Goal: Information Seeking & Learning: Check status

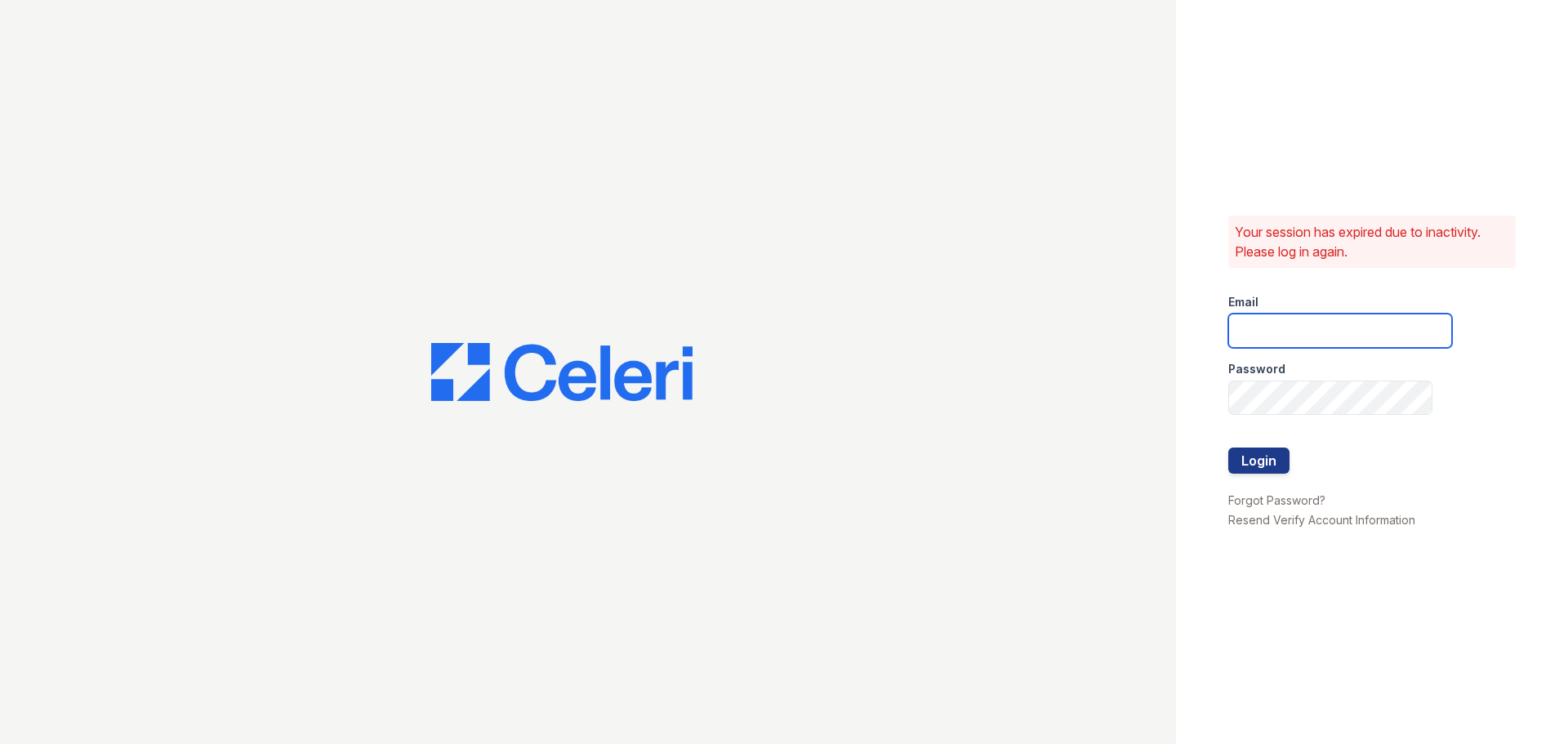
click at [1270, 320] on input "email" at bounding box center [1340, 330] width 224 height 34
type input "[EMAIL_ADDRESS][DOMAIN_NAME]"
click at [1262, 460] on button "Login" at bounding box center [1259, 460] width 62 height 26
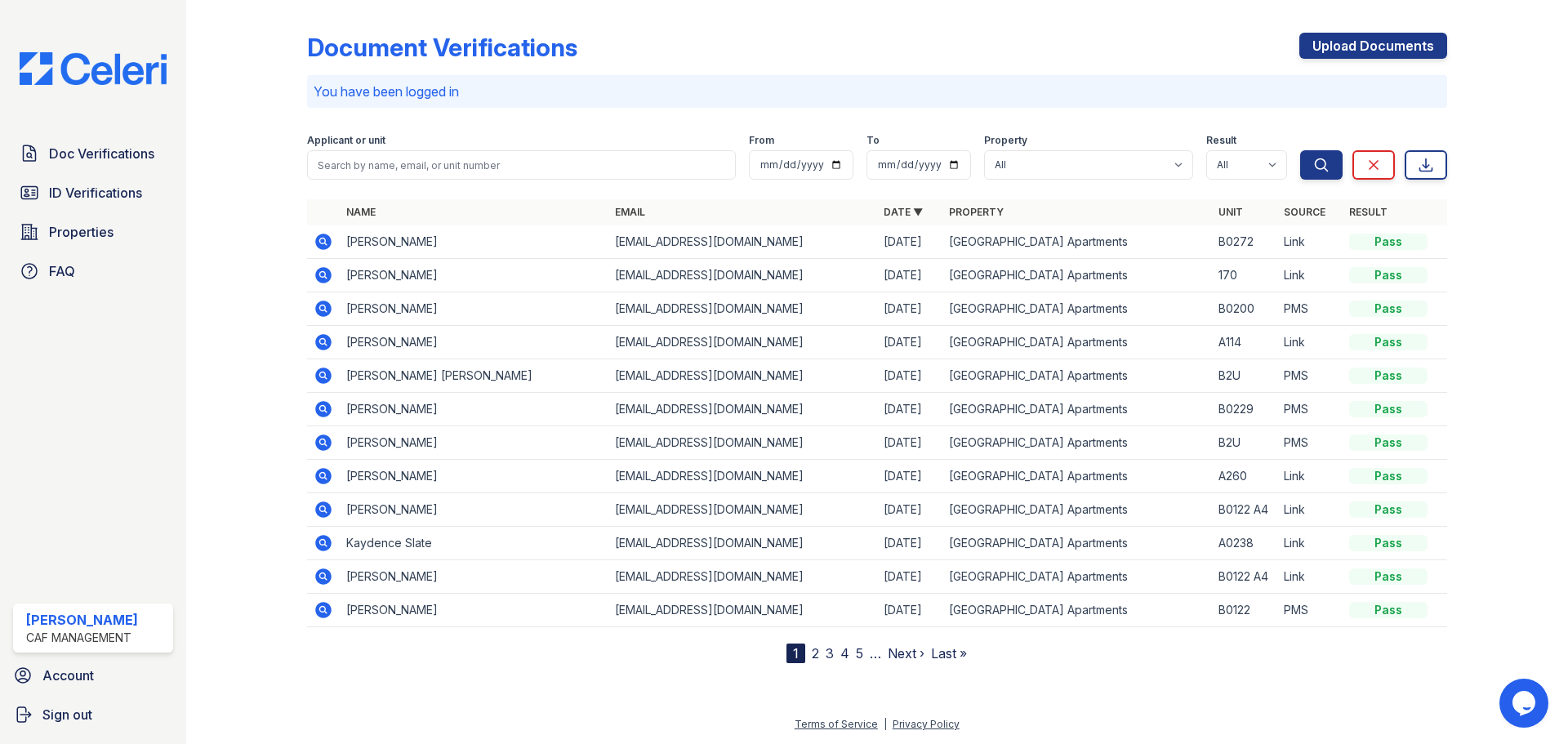
click at [325, 240] on icon at bounding box center [323, 241] width 19 height 19
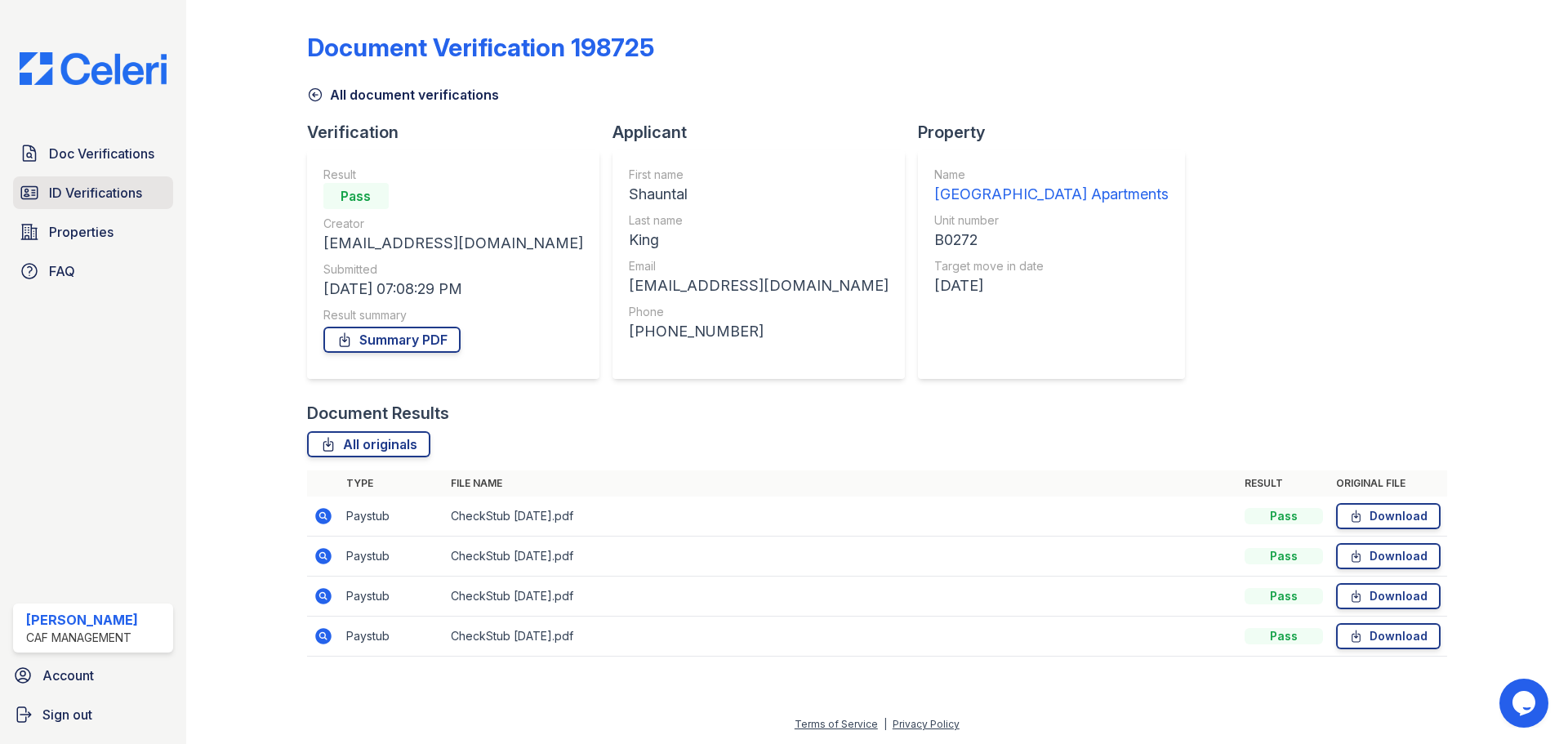
click at [43, 203] on link "ID Verifications" at bounding box center [93, 193] width 160 height 33
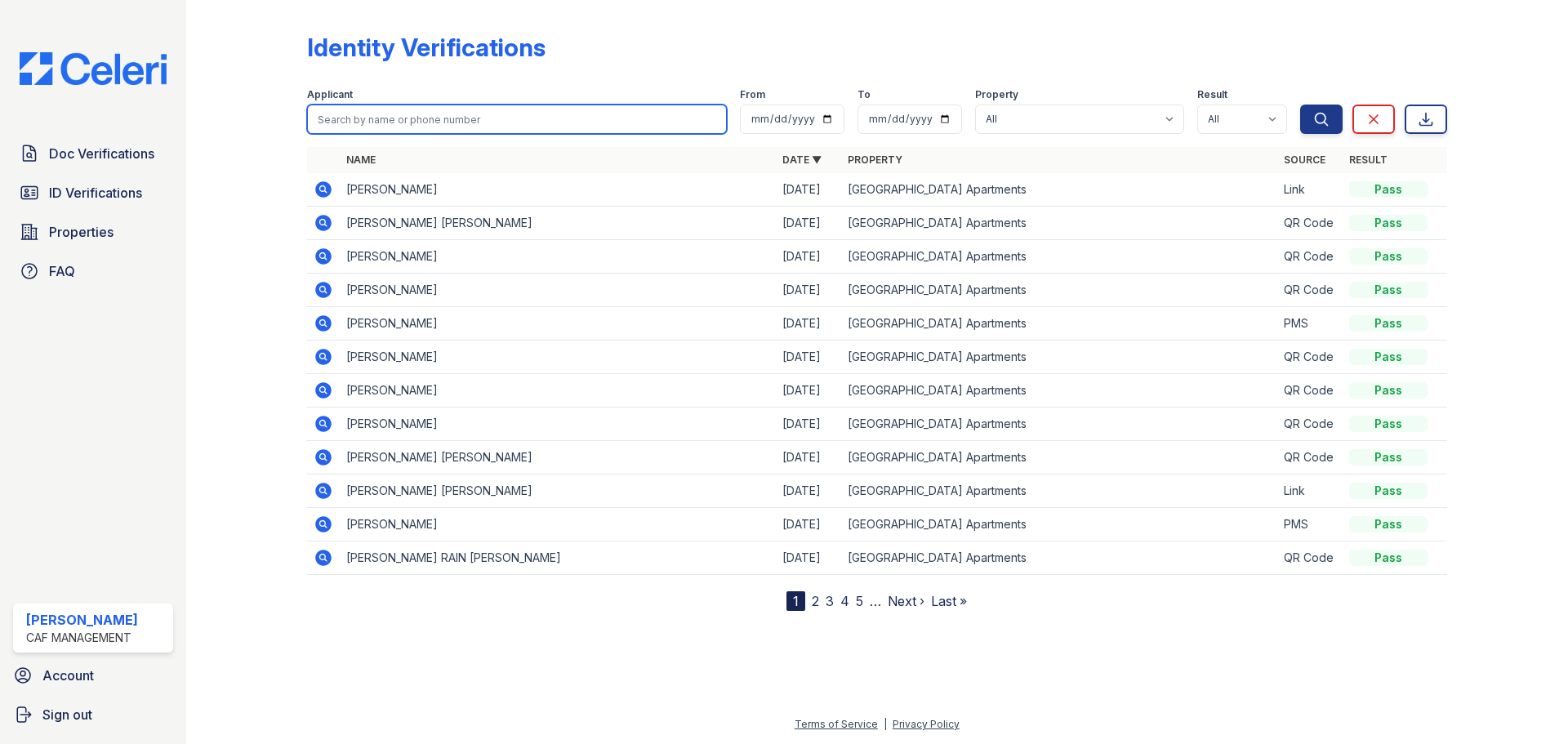
click at [426, 120] on input "search" at bounding box center [517, 120] width 420 height 29
type input "king"
click at [1300, 105] on button "Search" at bounding box center [1321, 120] width 42 height 29
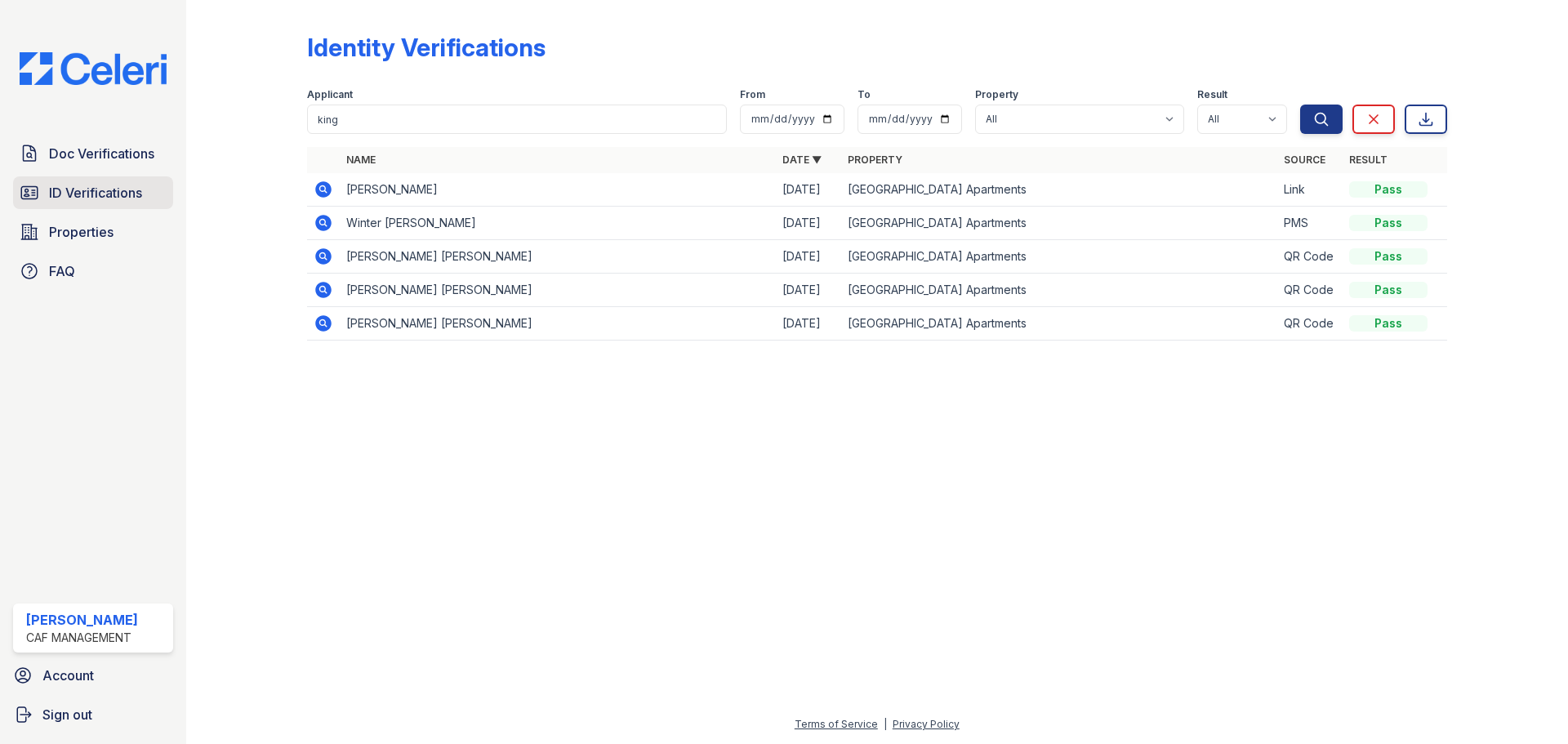
click at [118, 192] on span "ID Verifications" at bounding box center [95, 192] width 93 height 19
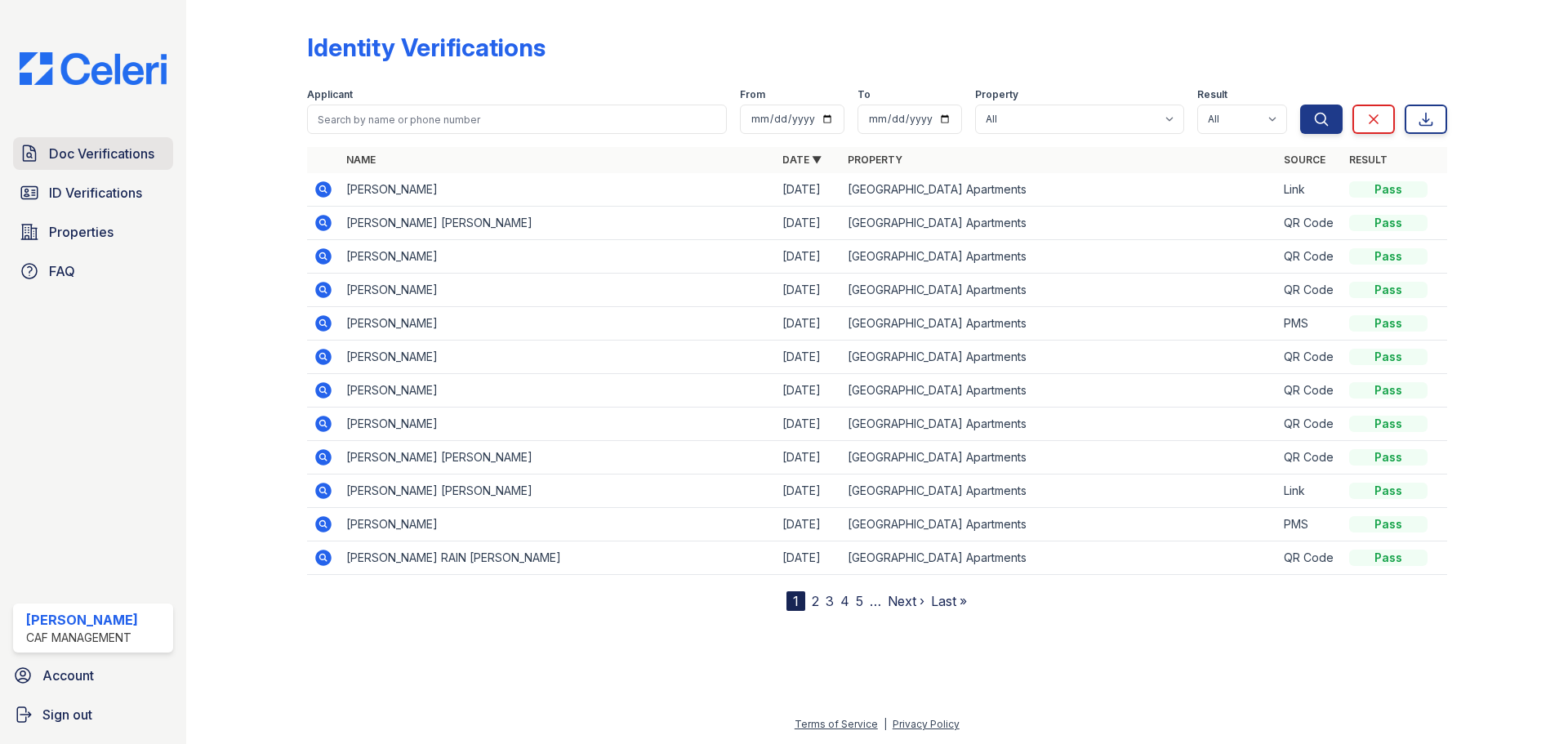
click at [120, 166] on link "Doc Verifications" at bounding box center [93, 154] width 160 height 33
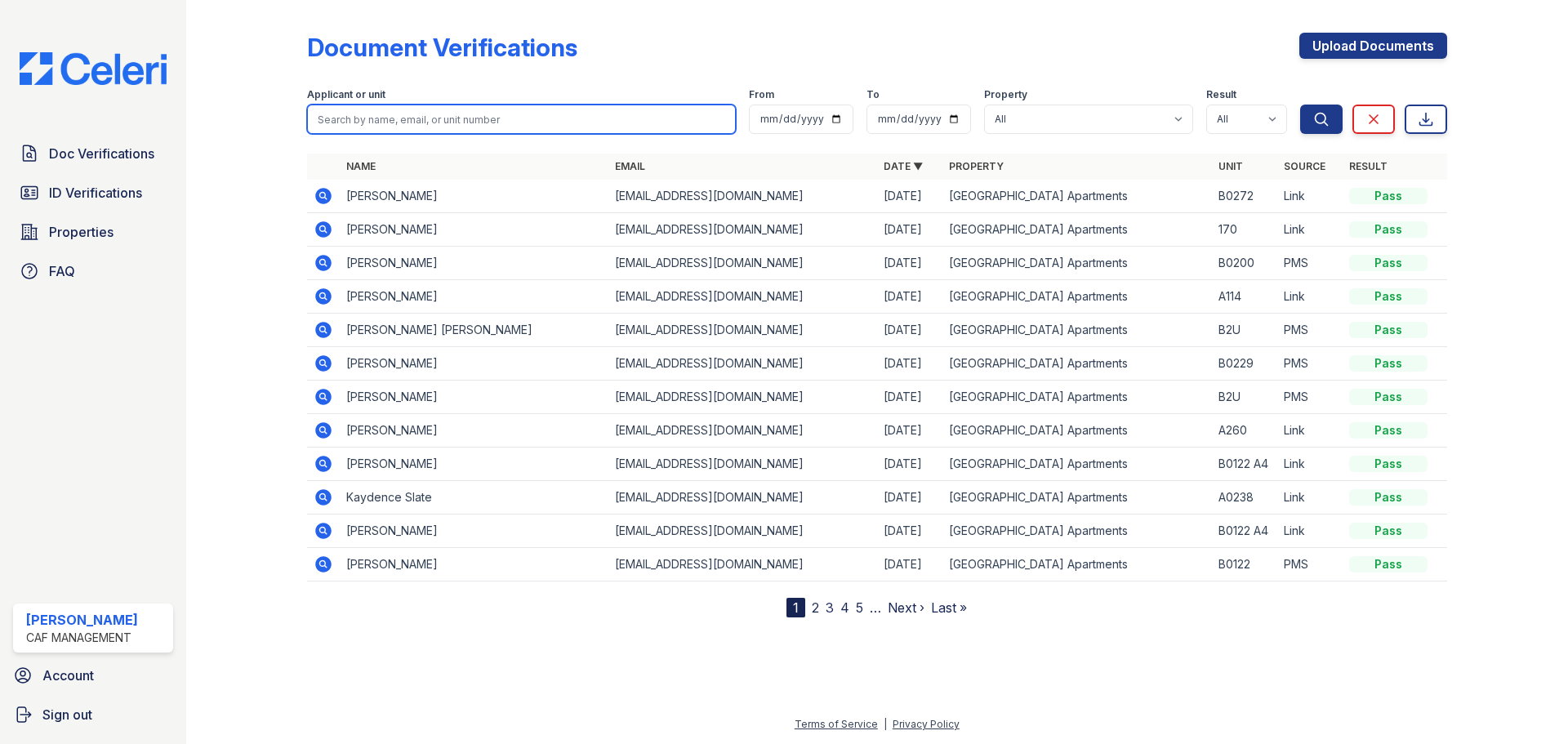
click at [352, 125] on input "search" at bounding box center [522, 120] width 429 height 29
type input "king"
click at [1300, 105] on button "Search" at bounding box center [1321, 120] width 42 height 29
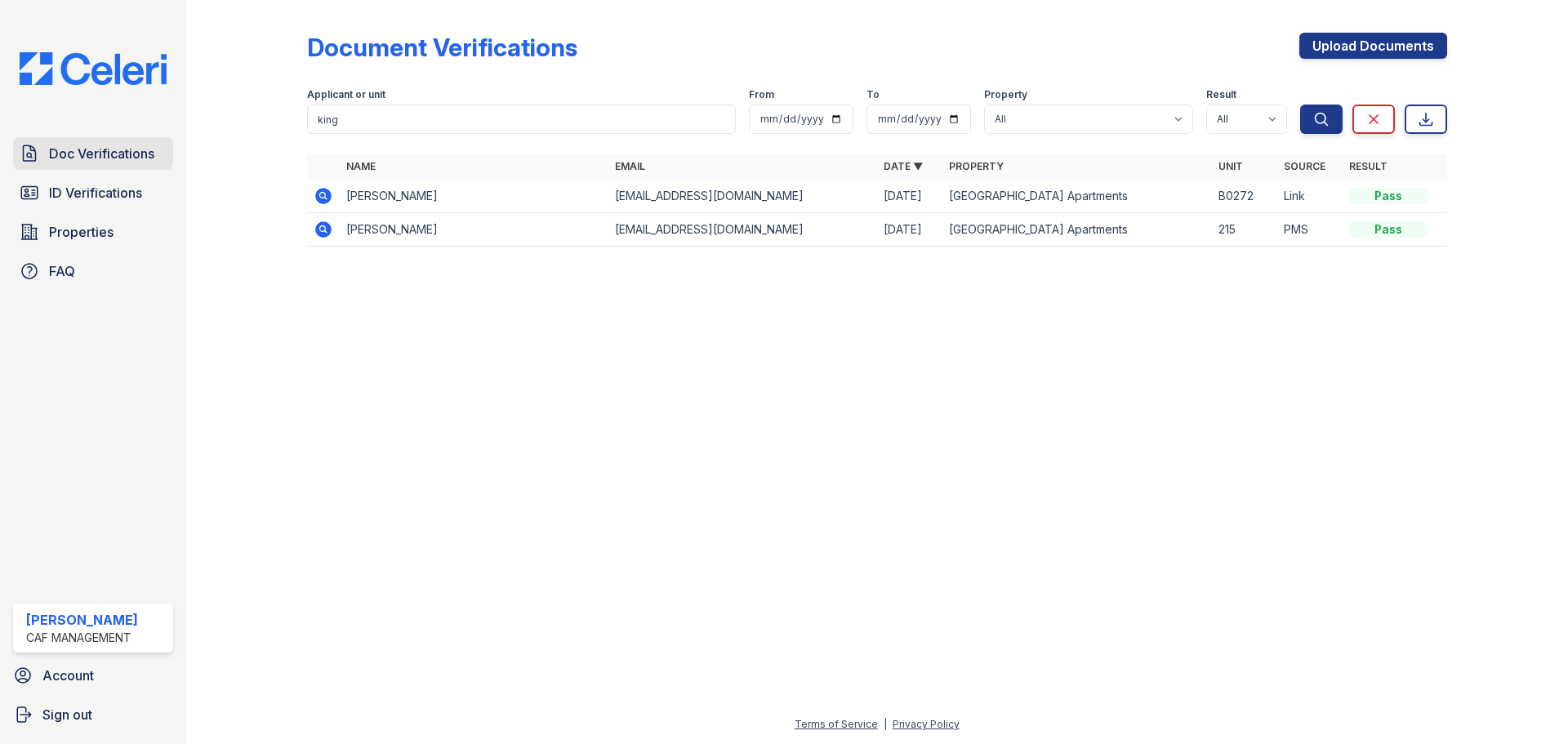
click at [112, 153] on span "Doc Verifications" at bounding box center [101, 153] width 106 height 19
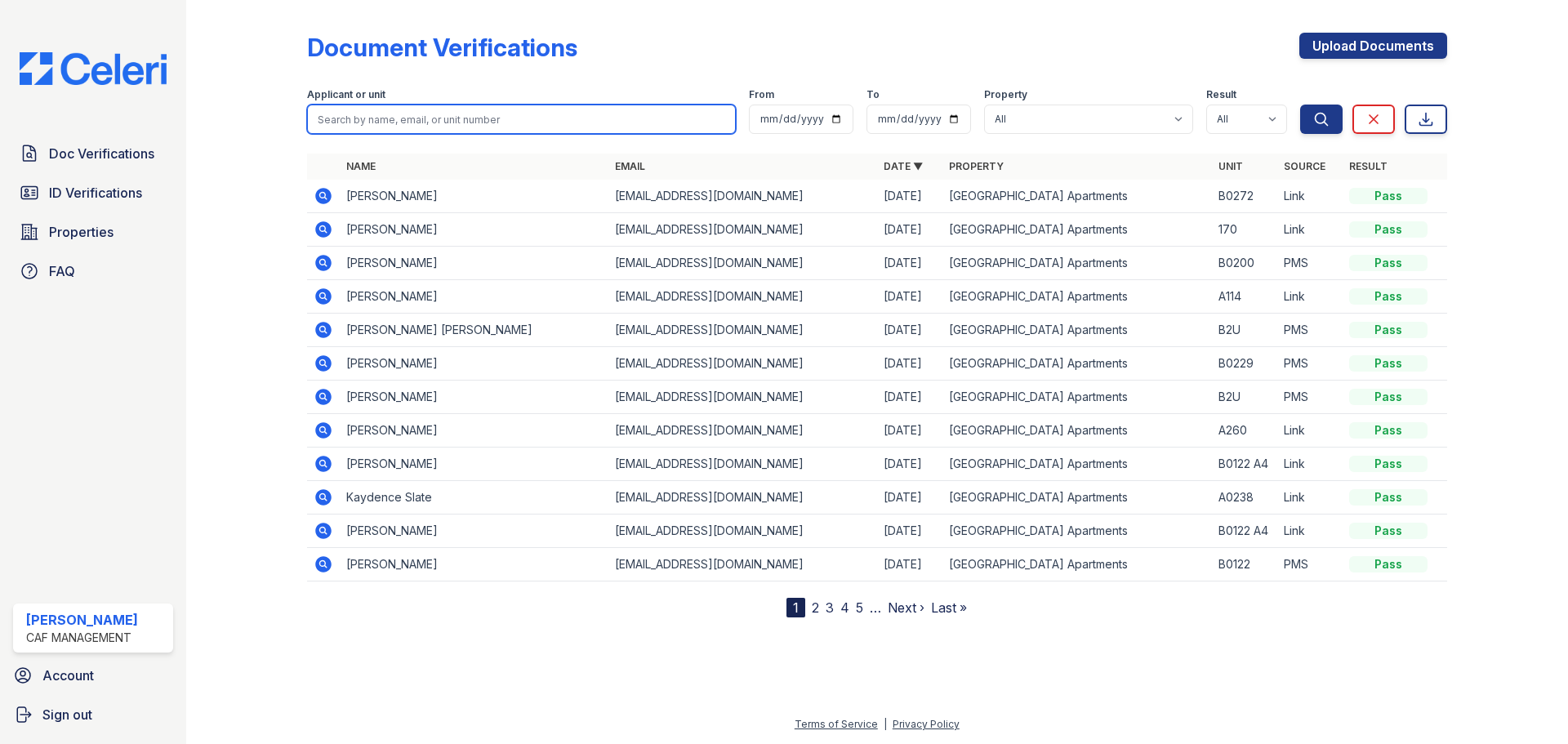
click at [419, 126] on input "search" at bounding box center [522, 120] width 429 height 29
type input "Kallie"
click at [1300, 105] on button "Search" at bounding box center [1321, 120] width 42 height 29
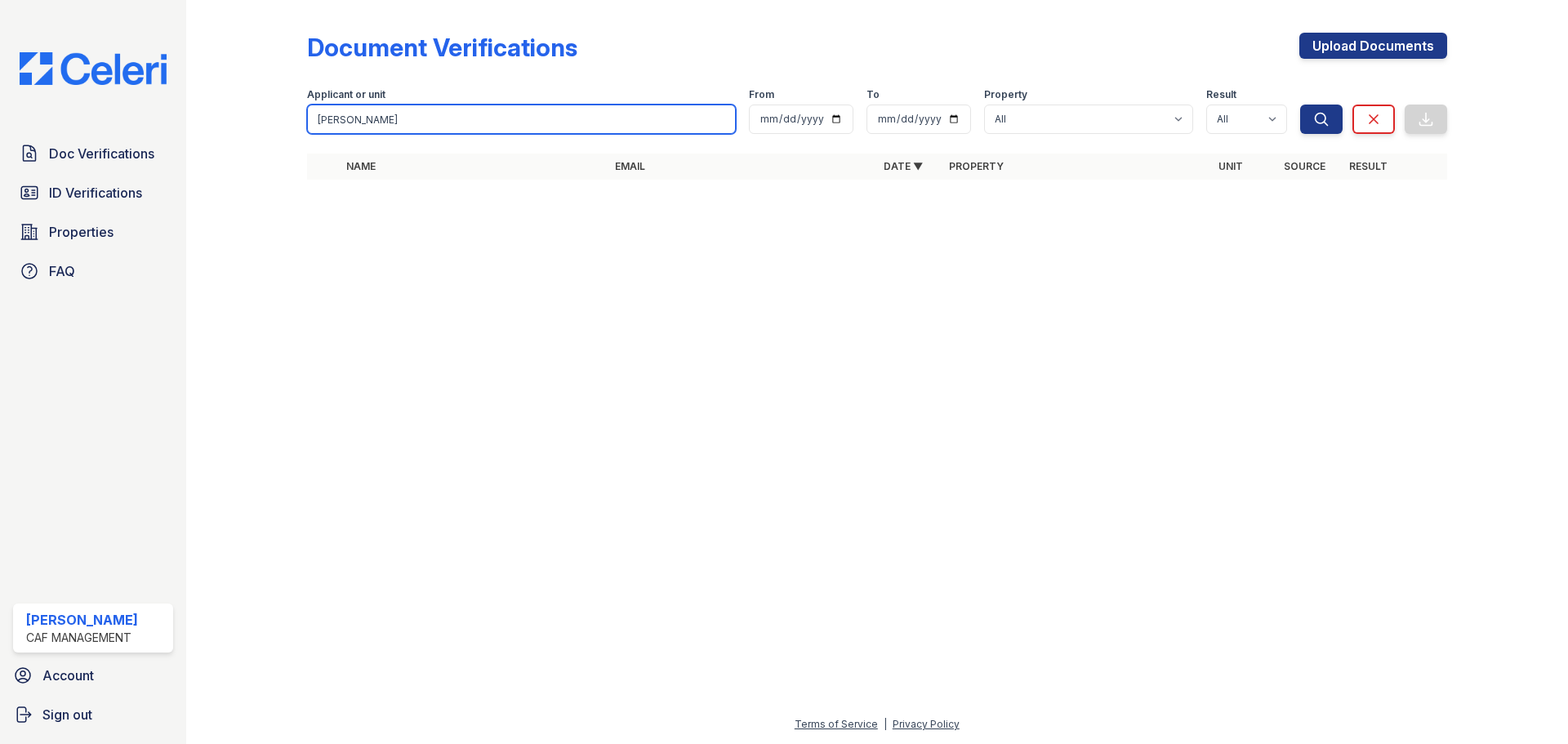
drag, startPoint x: 357, startPoint y: 117, endPoint x: 307, endPoint y: 115, distance: 50.0
click at [307, 115] on input "Kallie" at bounding box center [522, 120] width 429 height 29
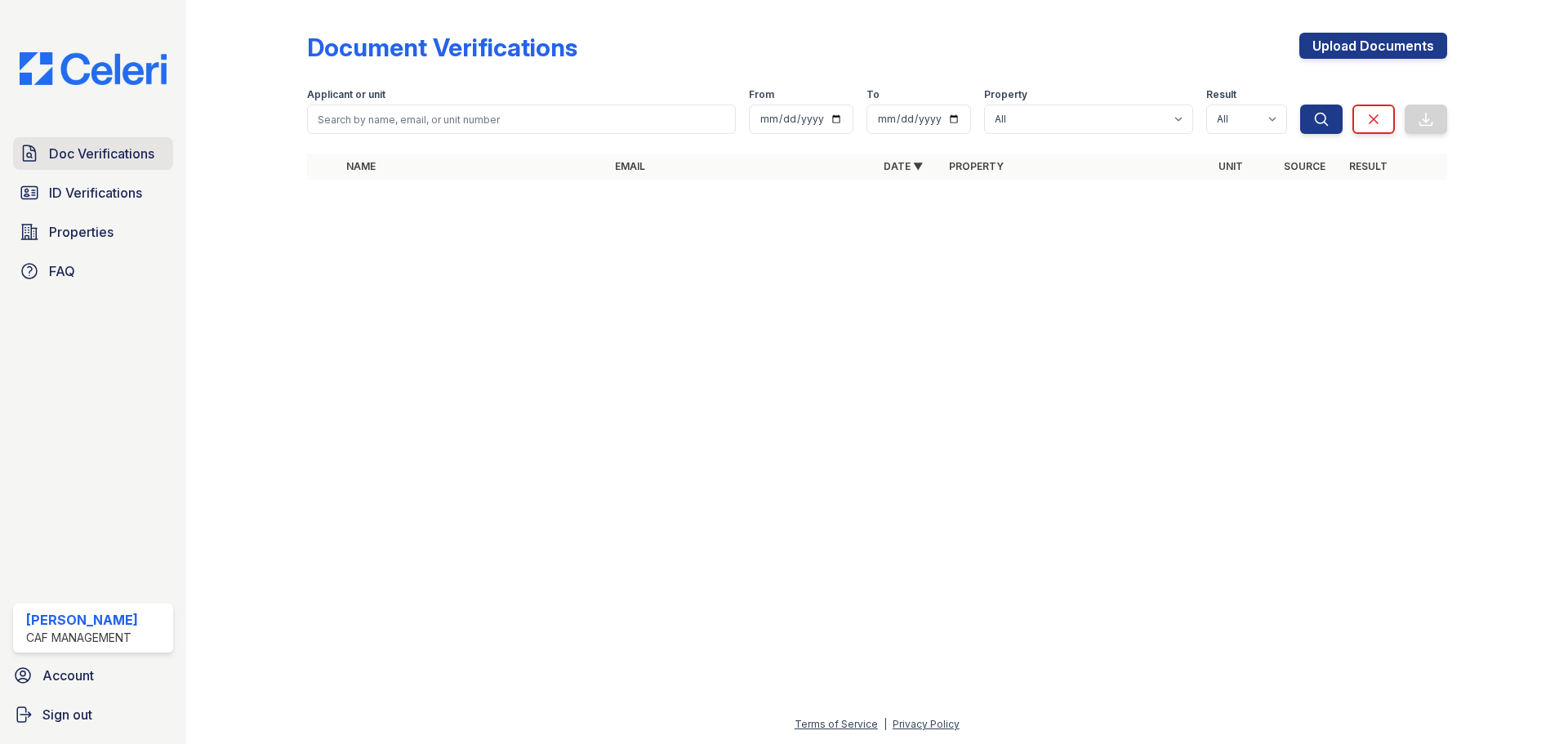
click at [128, 155] on span "Doc Verifications" at bounding box center [101, 153] width 106 height 19
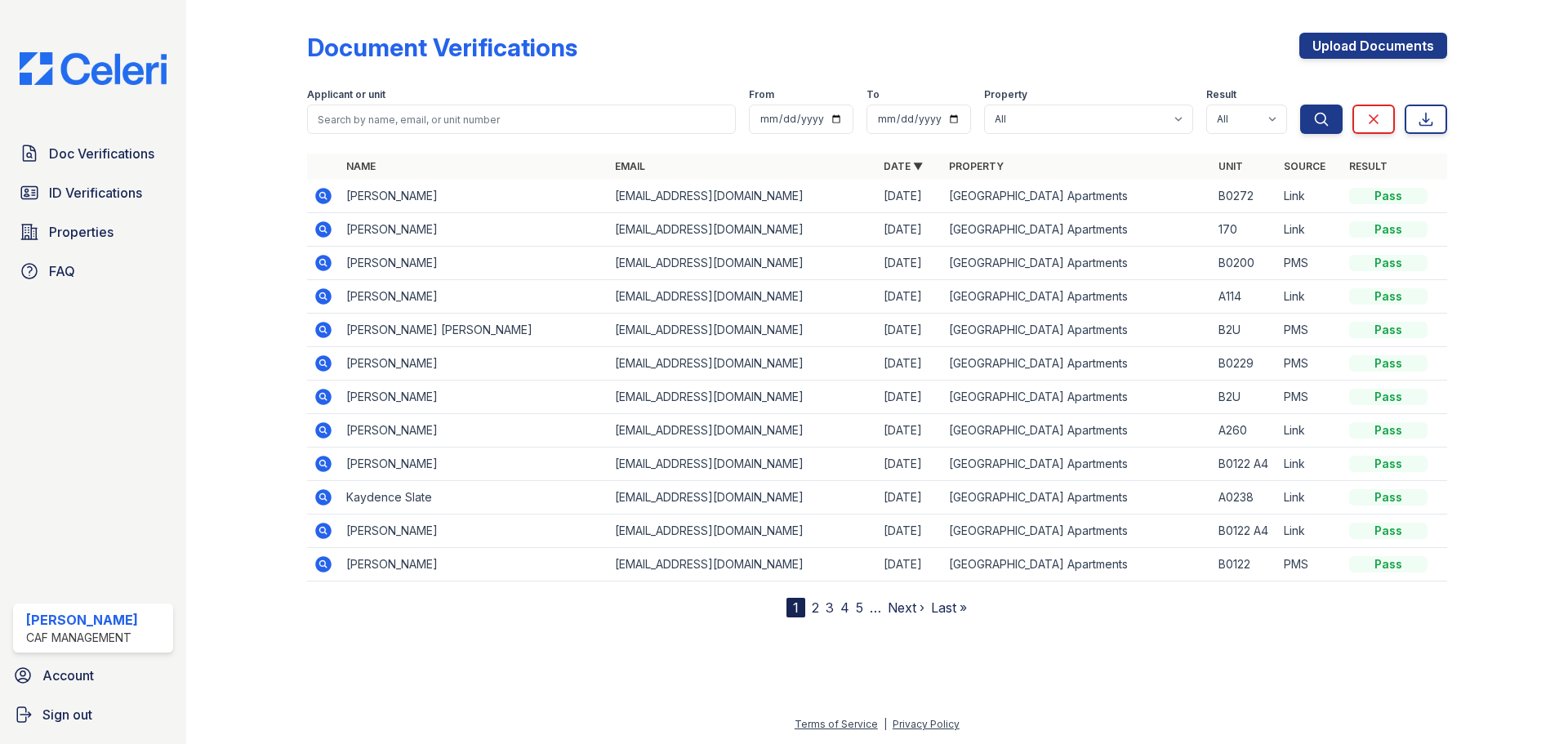
click at [817, 607] on link "2" at bounding box center [815, 608] width 7 height 17
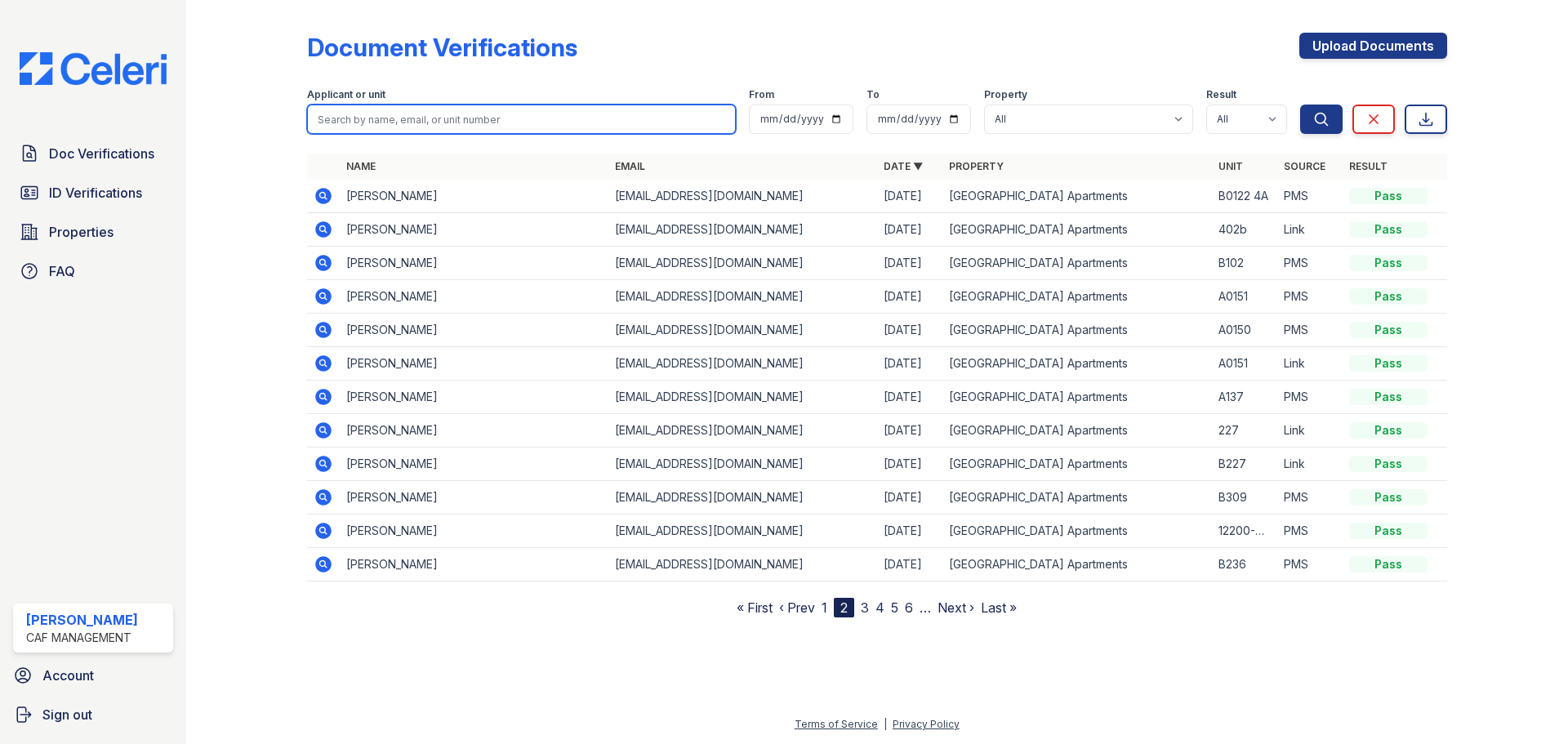
click at [389, 123] on input "search" at bounding box center [522, 120] width 429 height 29
type input "Felix"
click at [1300, 105] on button "Search" at bounding box center [1321, 120] width 42 height 29
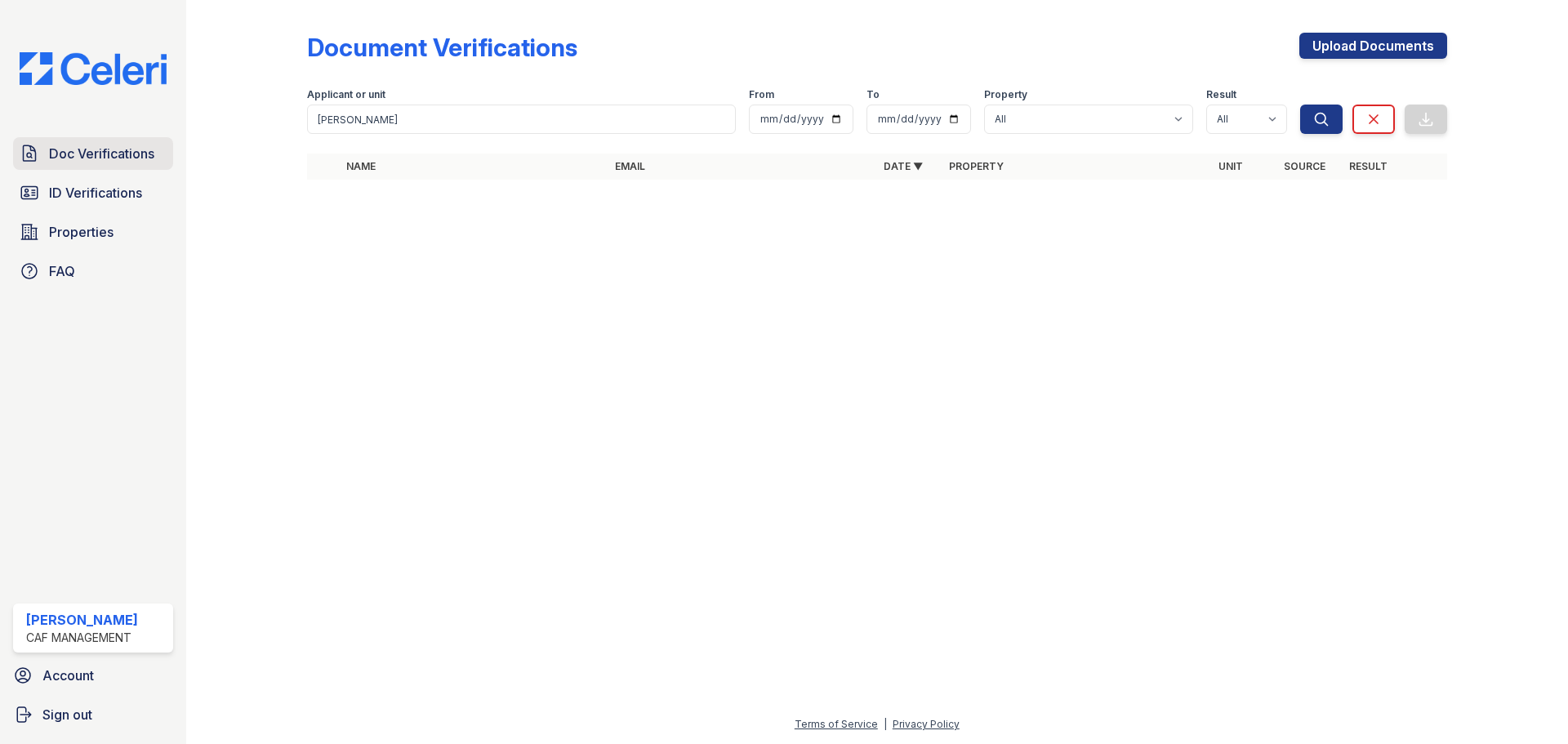
click at [112, 169] on link "Doc Verifications" at bounding box center [93, 154] width 160 height 33
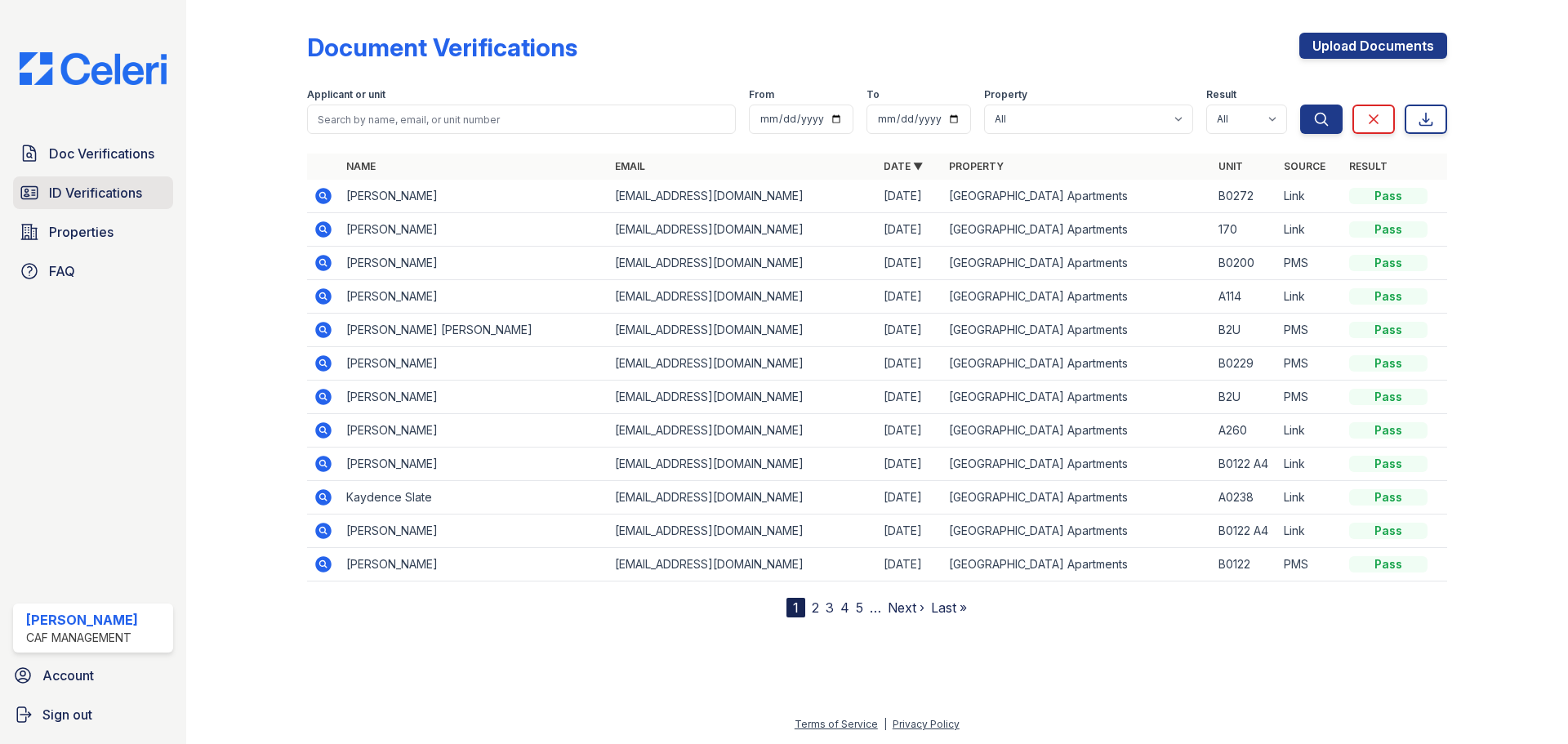
click at [112, 193] on span "ID Verifications" at bounding box center [95, 192] width 93 height 19
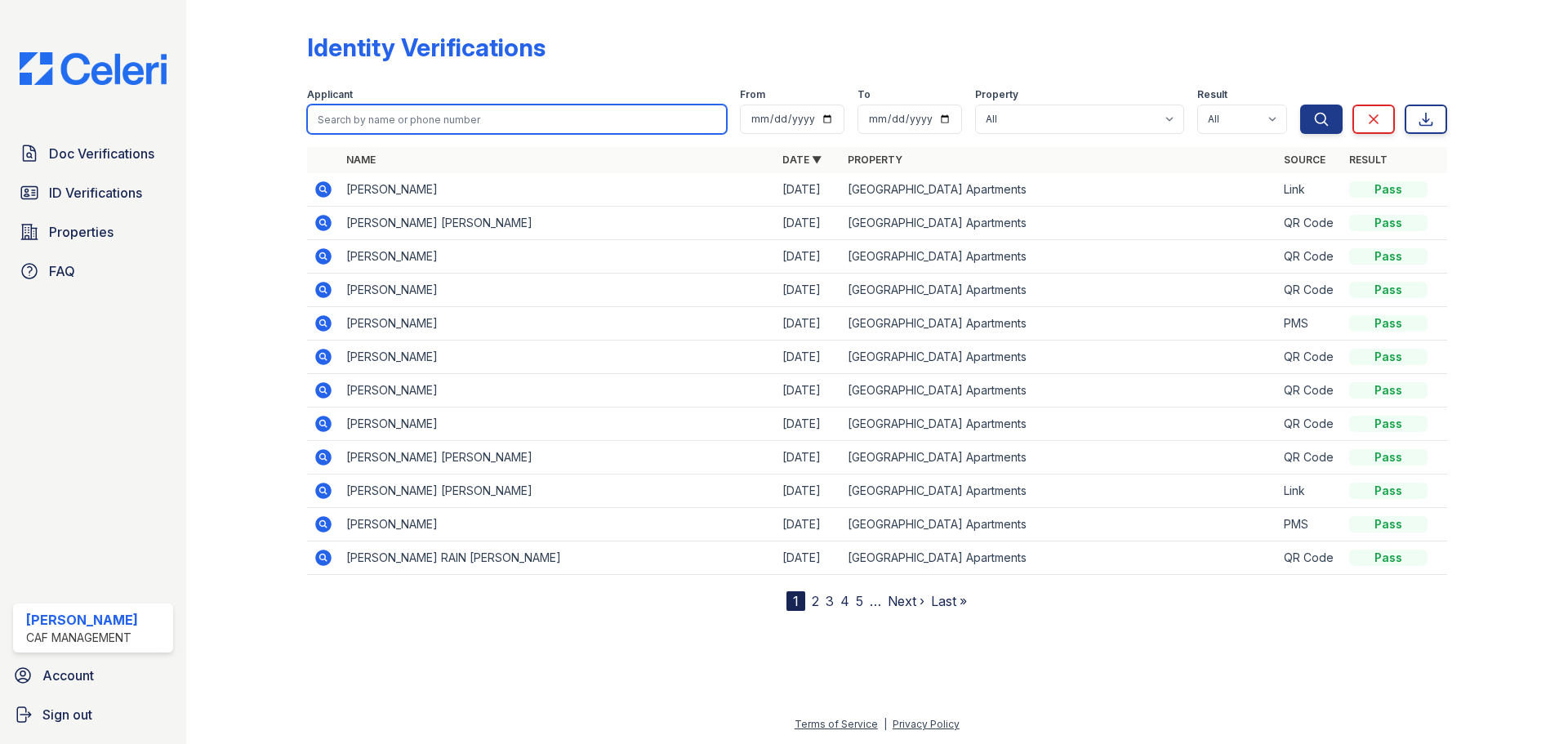
click at [607, 114] on input "search" at bounding box center [517, 120] width 420 height 29
type input "Felix"
click at [1300, 105] on button "Search" at bounding box center [1321, 120] width 42 height 29
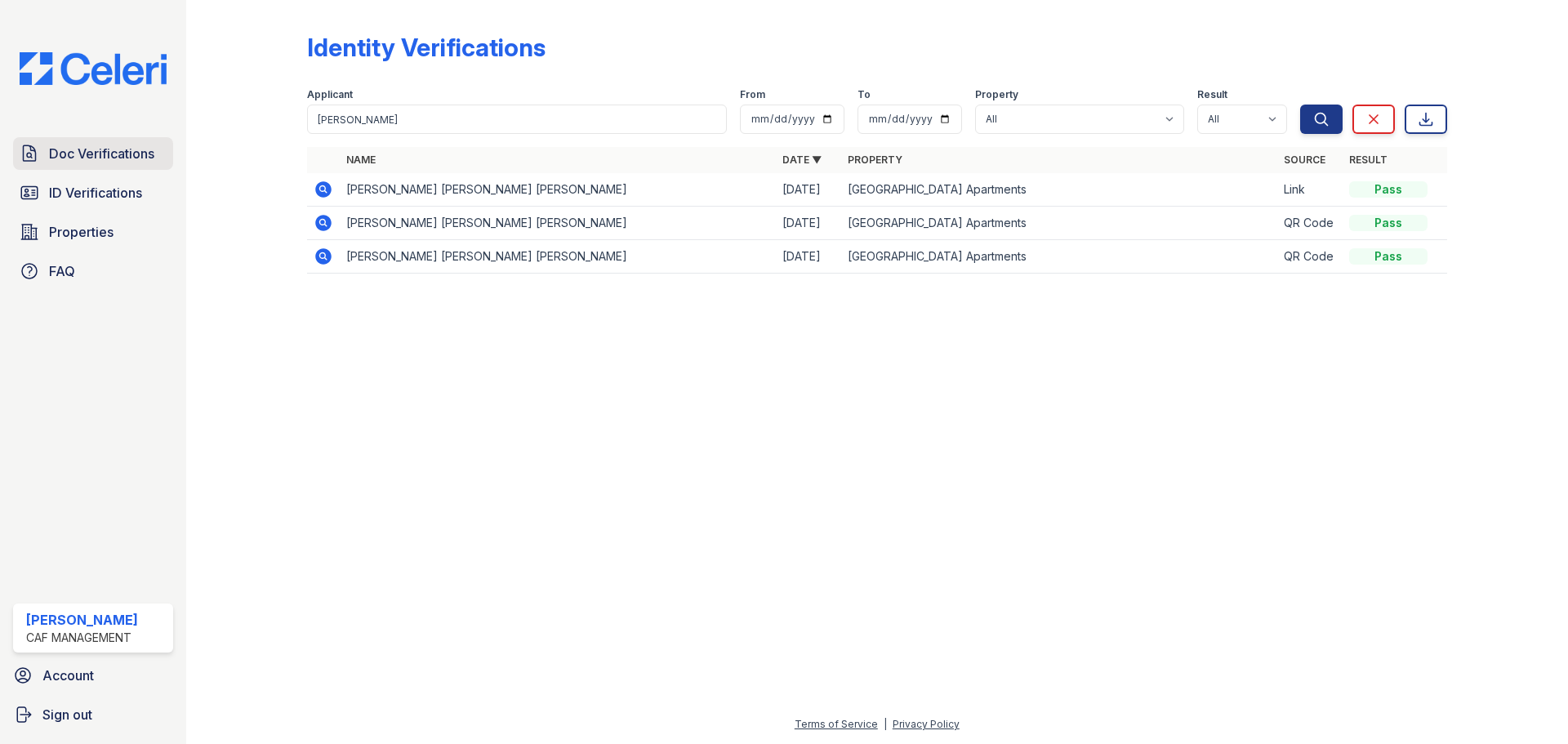
click at [124, 150] on span "Doc Verifications" at bounding box center [101, 153] width 106 height 19
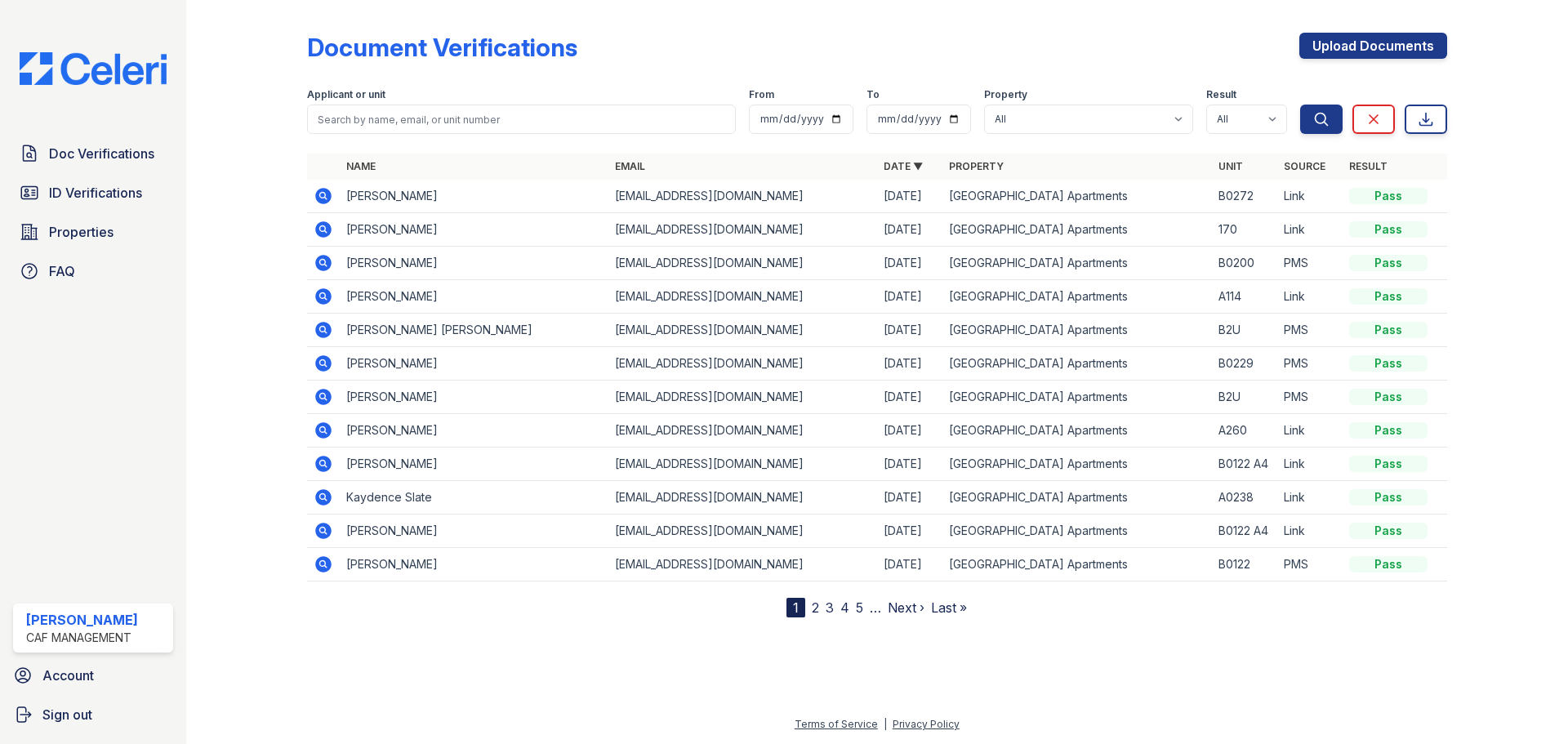
click at [121, 197] on span "ID Verifications" at bounding box center [95, 192] width 93 height 19
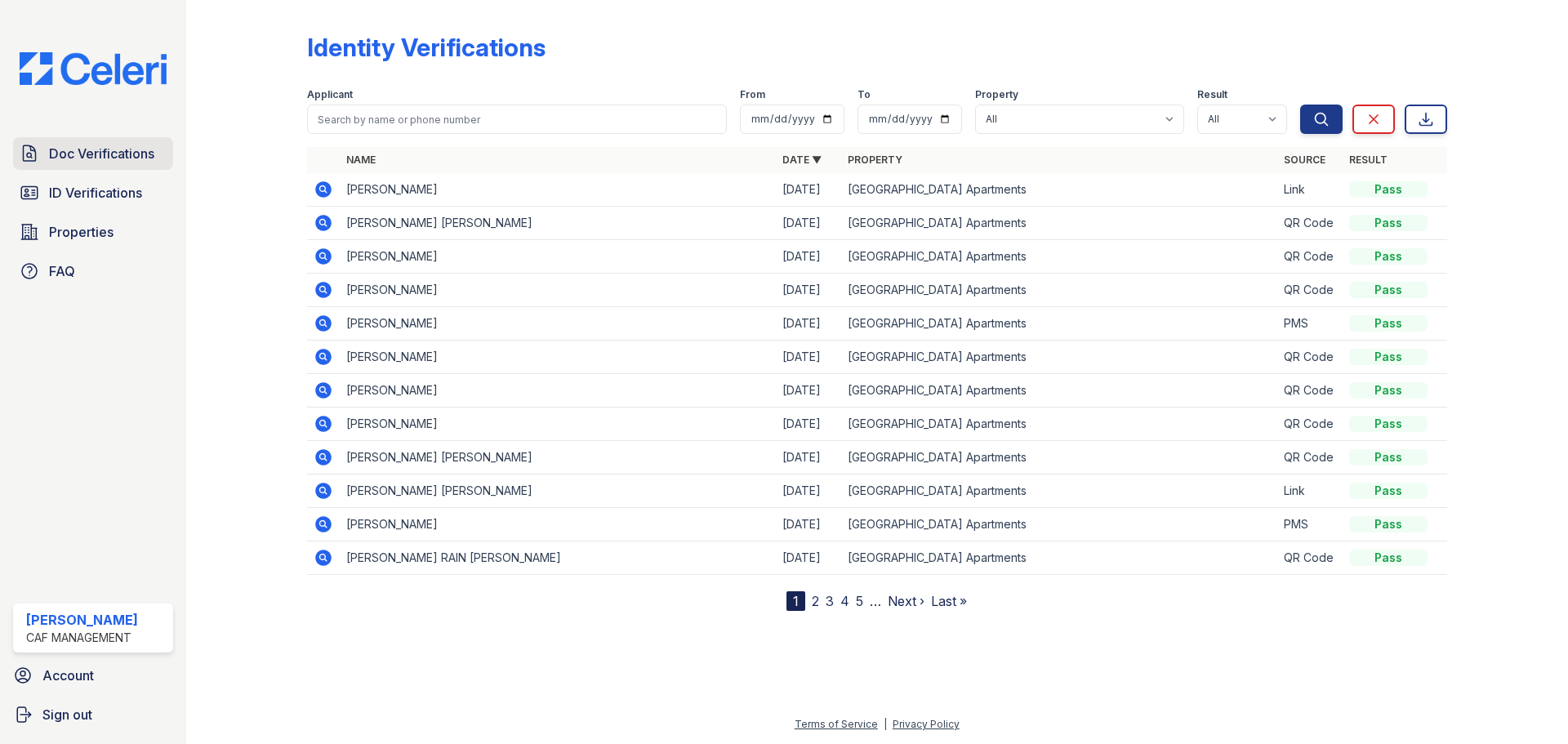
click at [116, 156] on span "Doc Verifications" at bounding box center [101, 153] width 106 height 19
